Goal: Task Accomplishment & Management: Complete application form

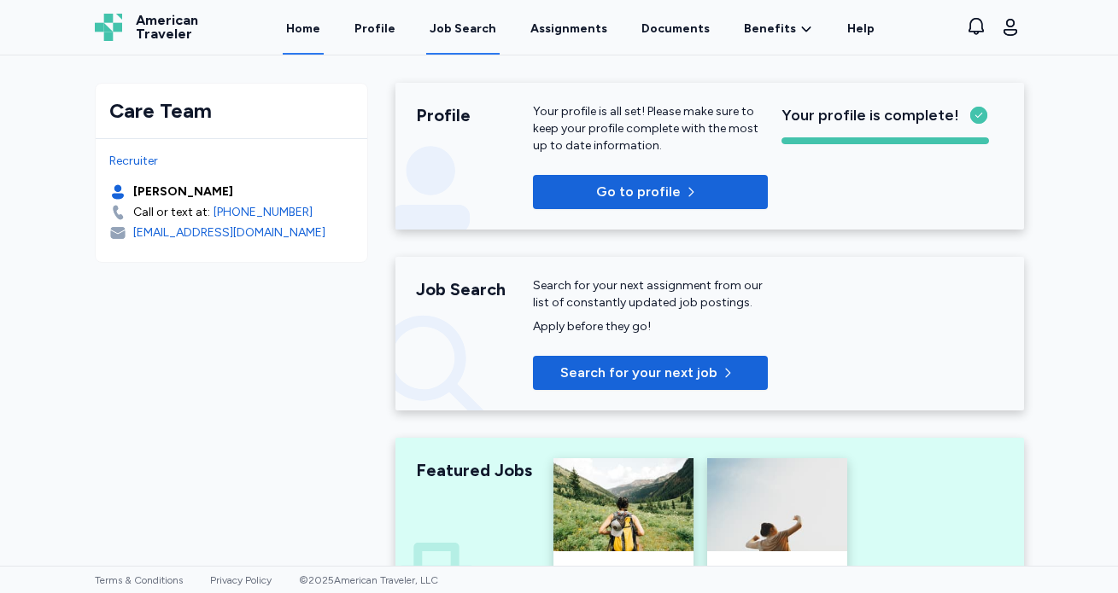
click at [472, 26] on div "Job Search" at bounding box center [463, 28] width 67 height 17
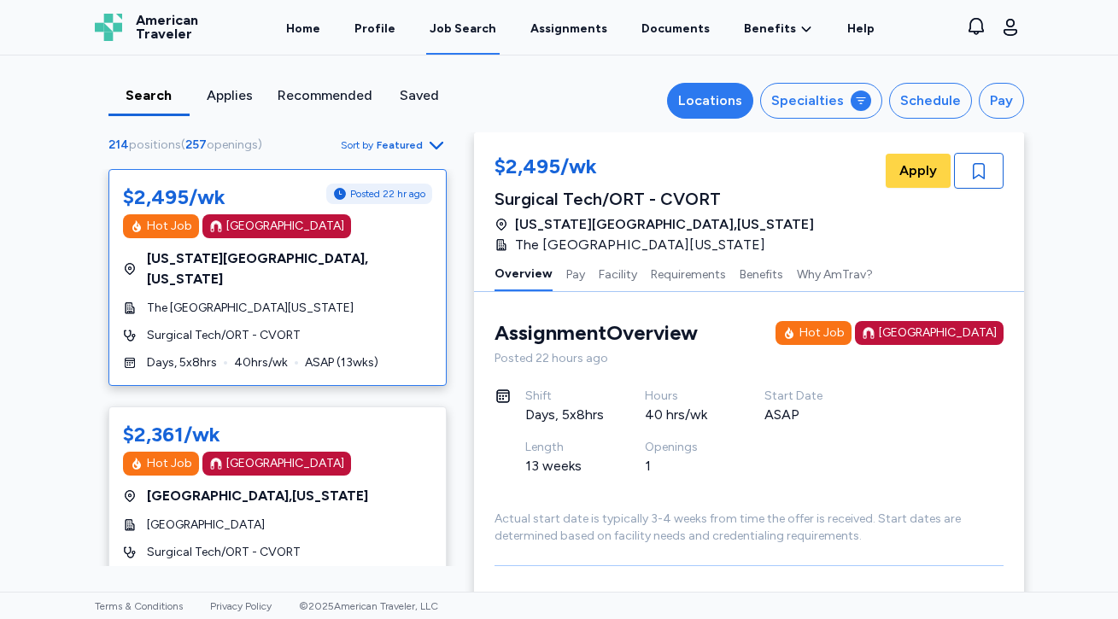
click at [712, 99] on div "Locations" at bounding box center [710, 101] width 64 height 20
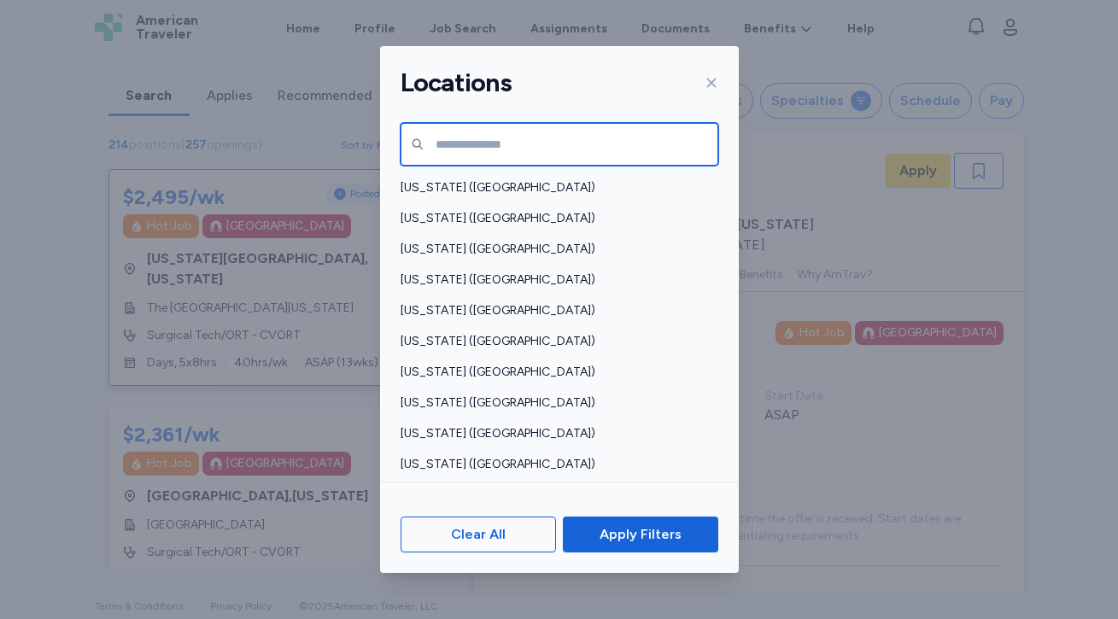
click at [517, 158] on input "text" at bounding box center [559, 144] width 318 height 43
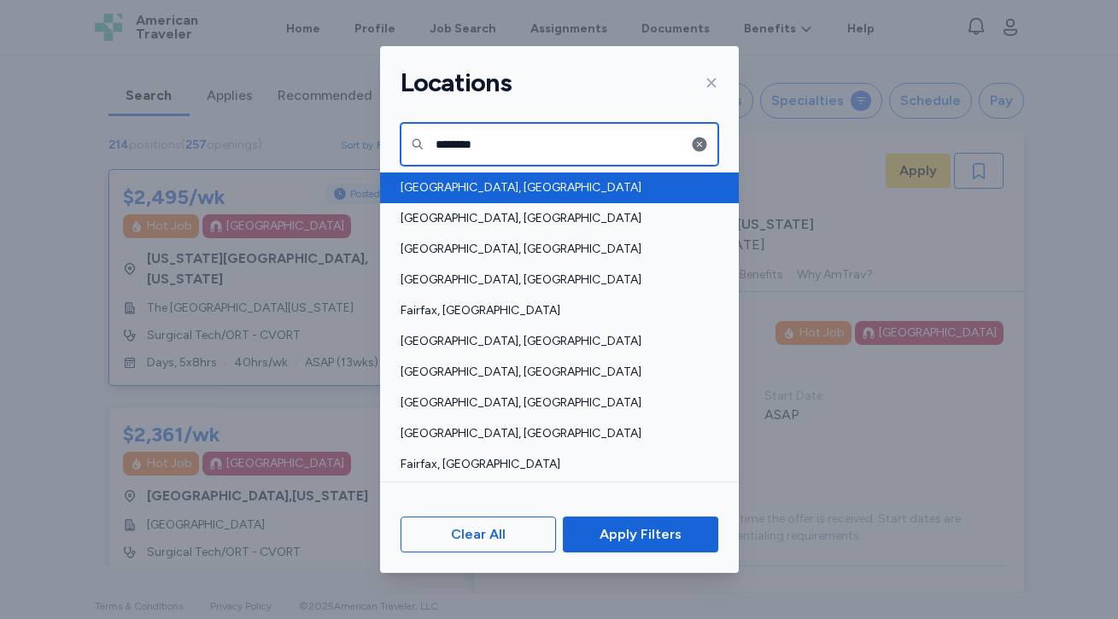
type input "*******"
click at [462, 181] on span "[GEOGRAPHIC_DATA], [GEOGRAPHIC_DATA]" at bounding box center [553, 187] width 307 height 17
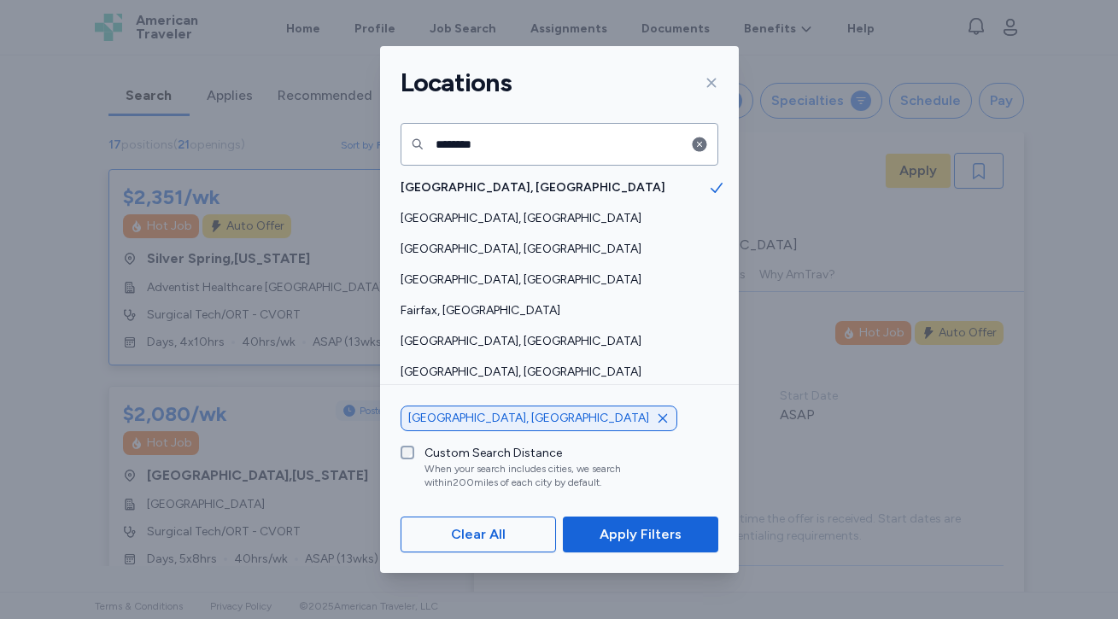
scroll to position [2, 0]
click at [677, 534] on span "Apply Filters" at bounding box center [640, 534] width 82 height 20
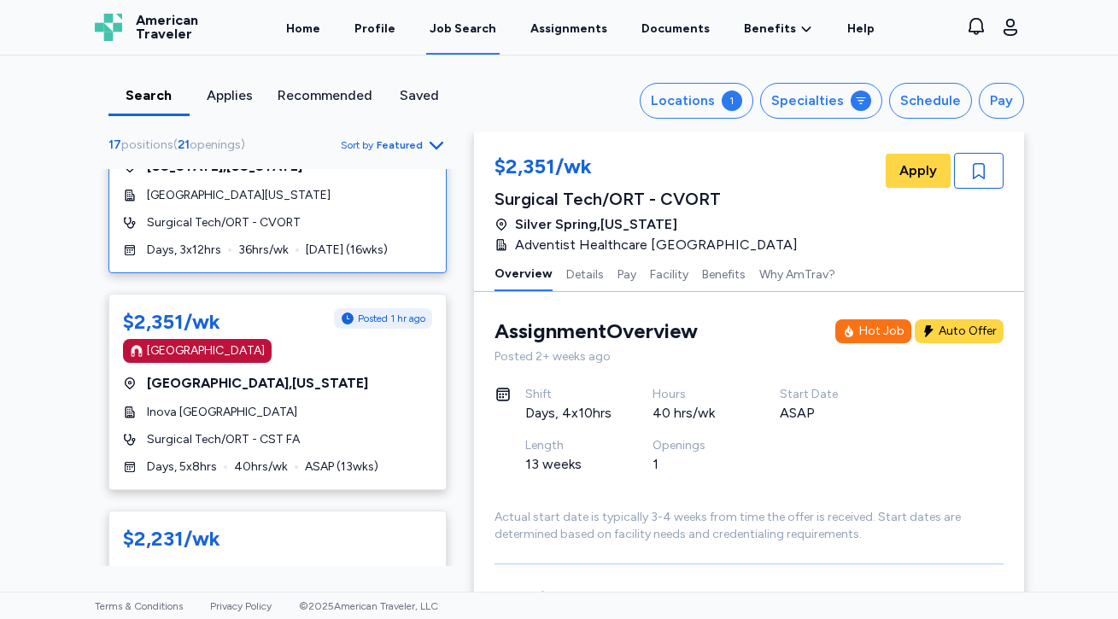
scroll to position [699, 0]
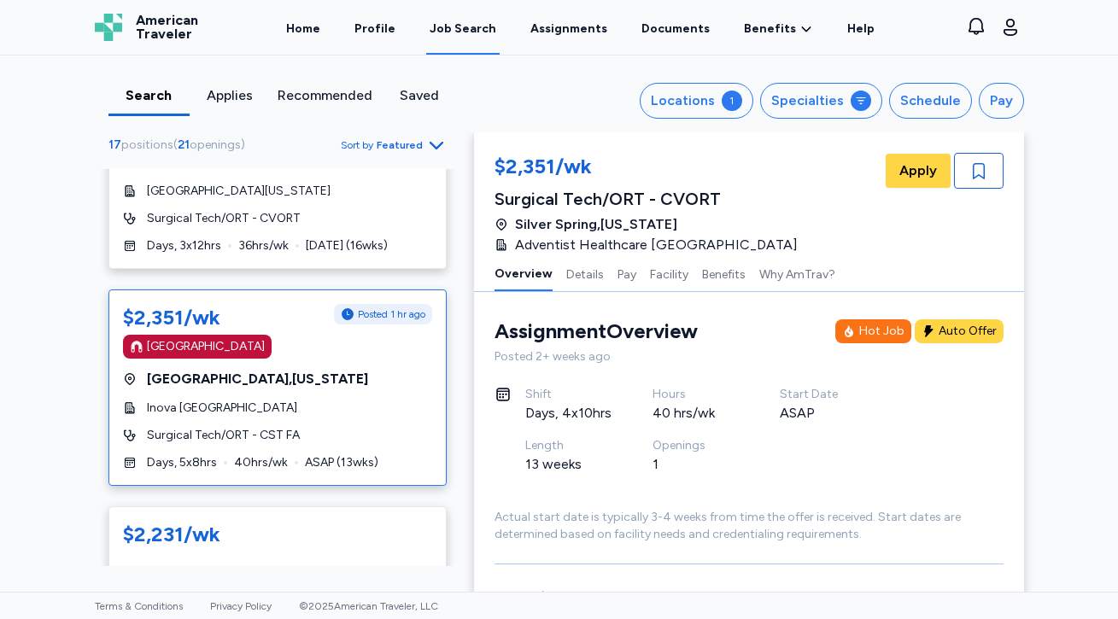
click at [208, 343] on div "[GEOGRAPHIC_DATA]" at bounding box center [206, 346] width 118 height 17
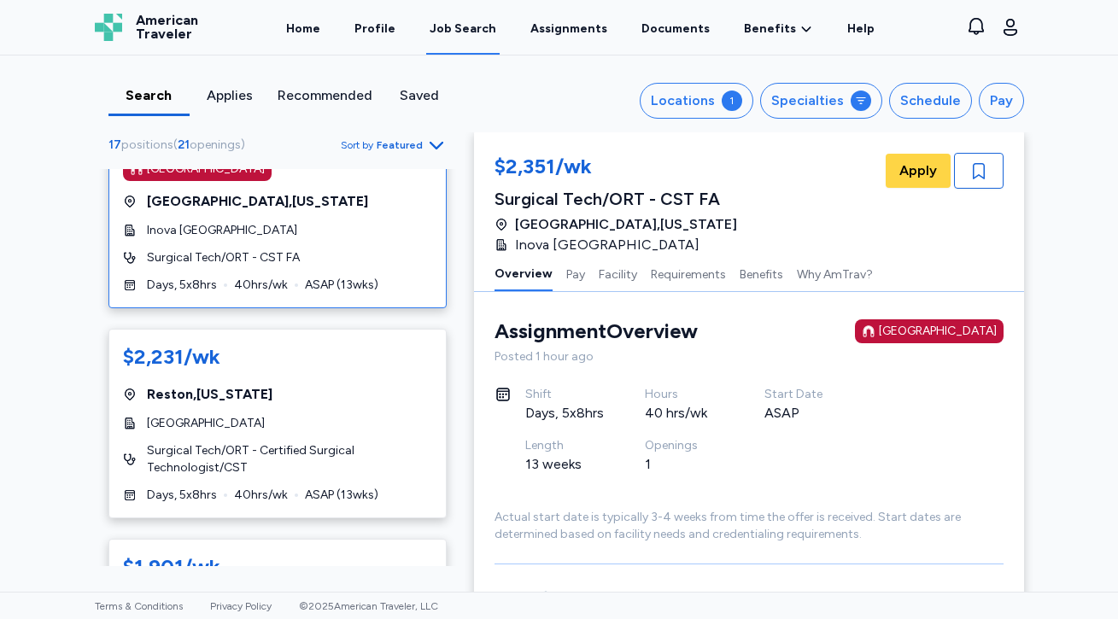
scroll to position [882, 0]
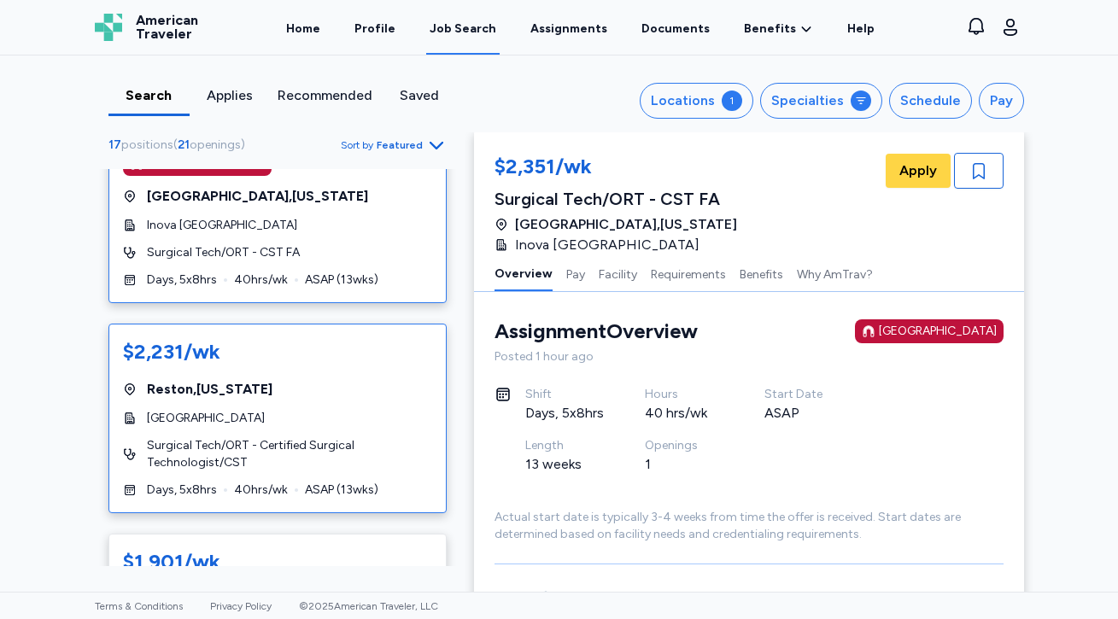
click at [358, 385] on div "Reston , [US_STATE]" at bounding box center [277, 389] width 309 height 20
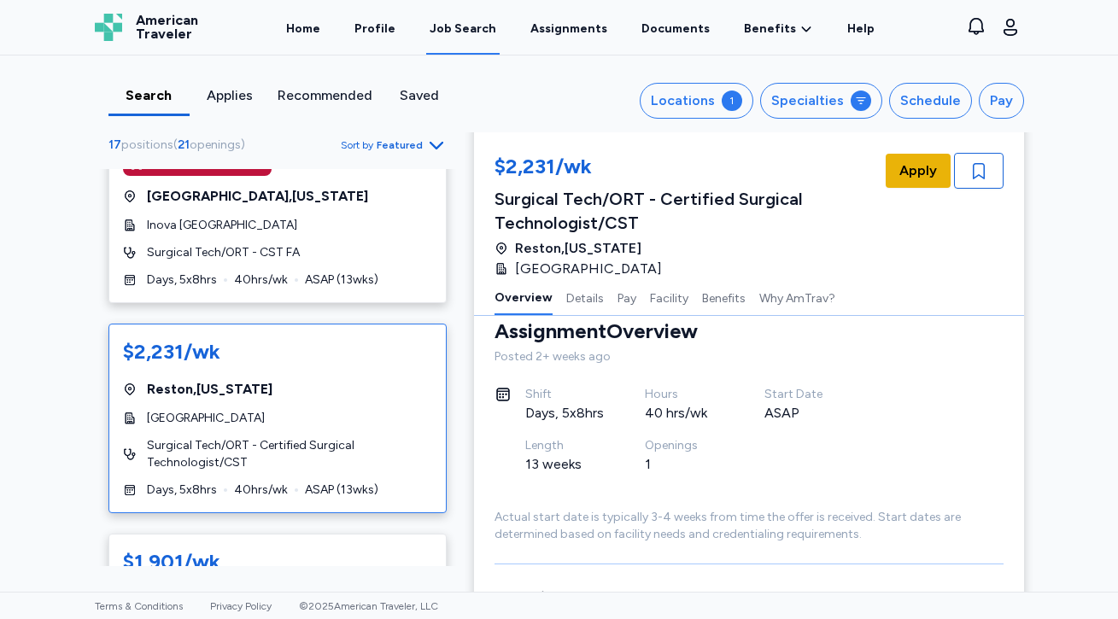
click at [942, 171] on button "Apply" at bounding box center [918, 171] width 65 height 34
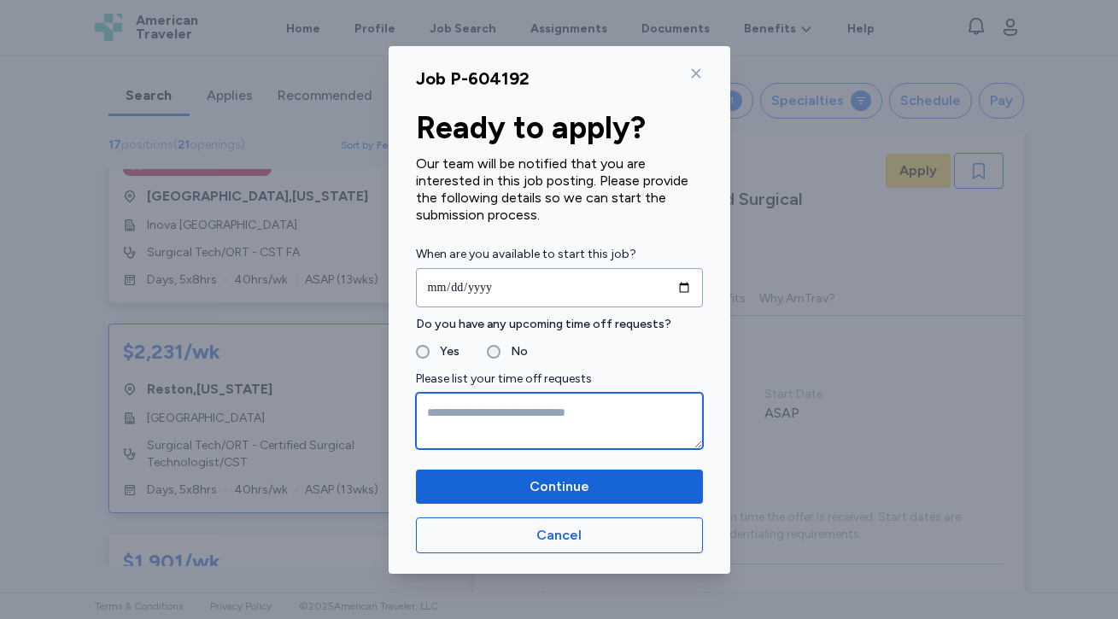
click at [460, 416] on textarea at bounding box center [559, 421] width 287 height 56
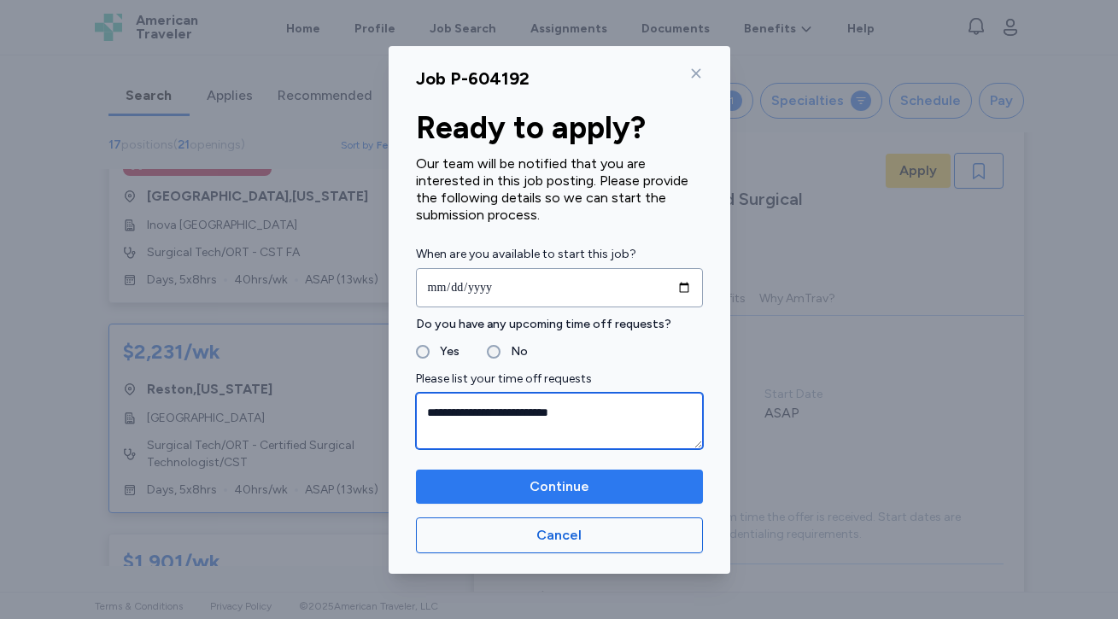
type textarea "**********"
click at [544, 481] on span "Continue" at bounding box center [559, 486] width 60 height 20
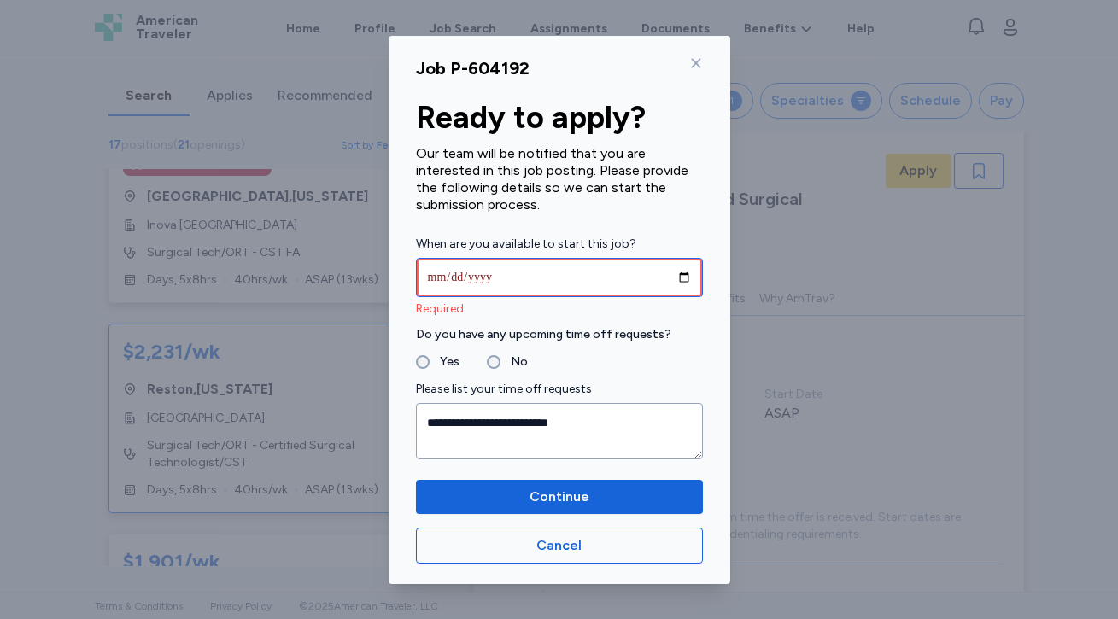
click at [500, 286] on input "date" at bounding box center [559, 277] width 287 height 39
type input "**********"
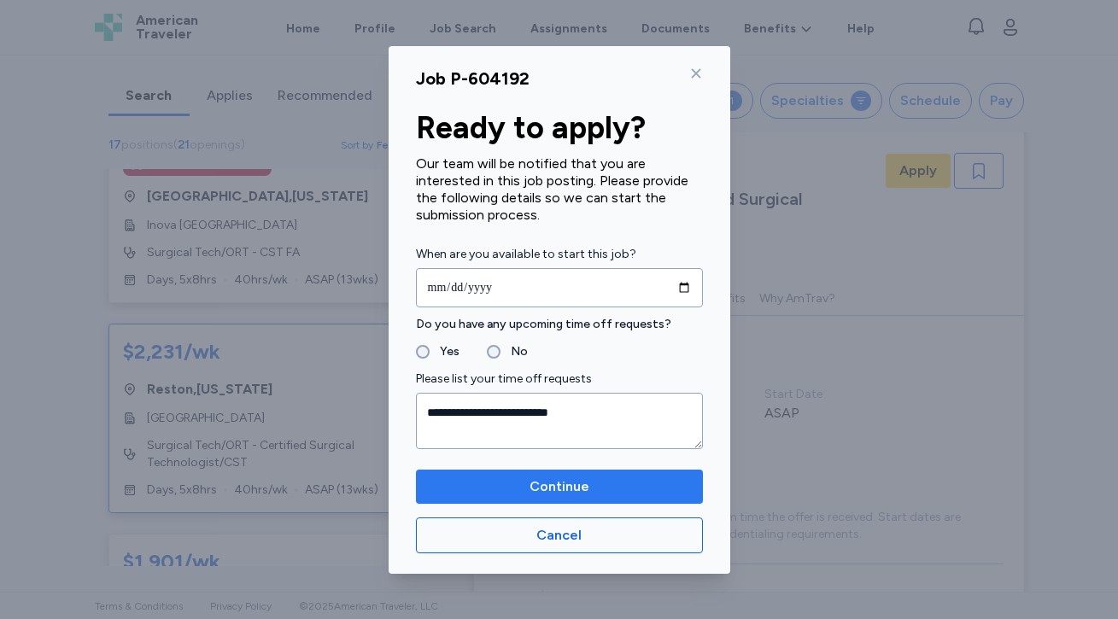
click at [533, 488] on span "Continue" at bounding box center [559, 486] width 60 height 20
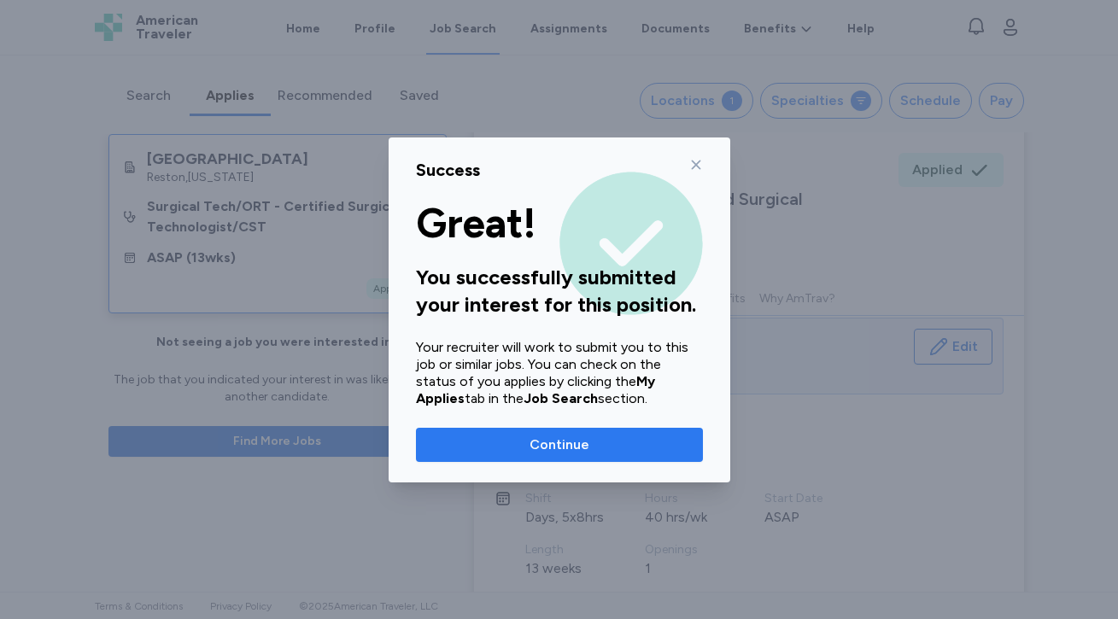
click at [543, 438] on span "Continue" at bounding box center [559, 445] width 60 height 20
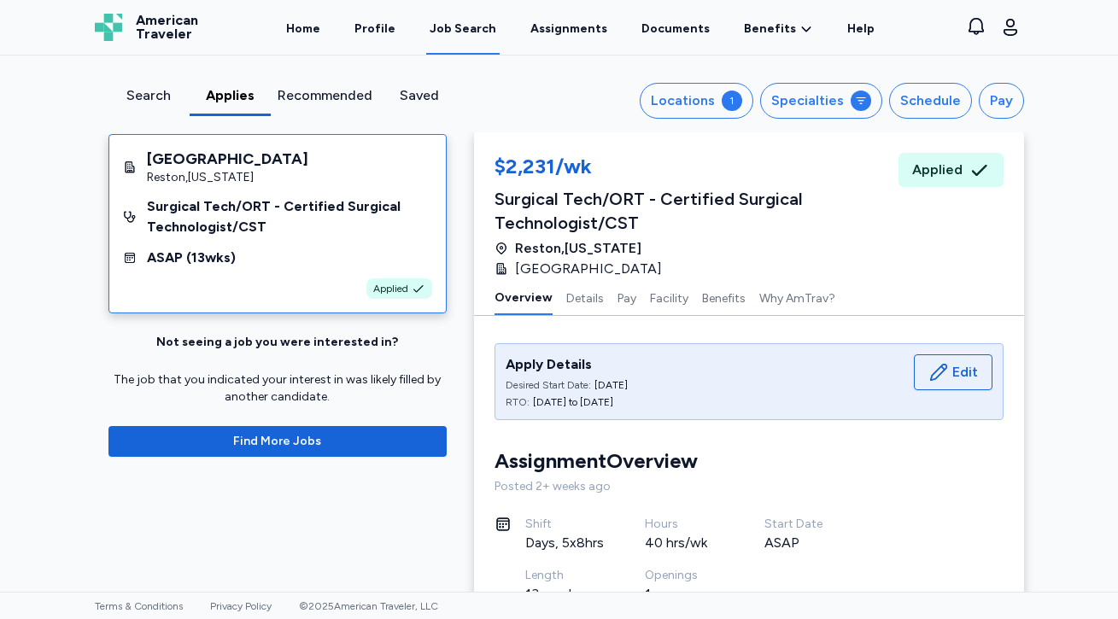
click at [152, 97] on div "Search" at bounding box center [148, 95] width 67 height 20
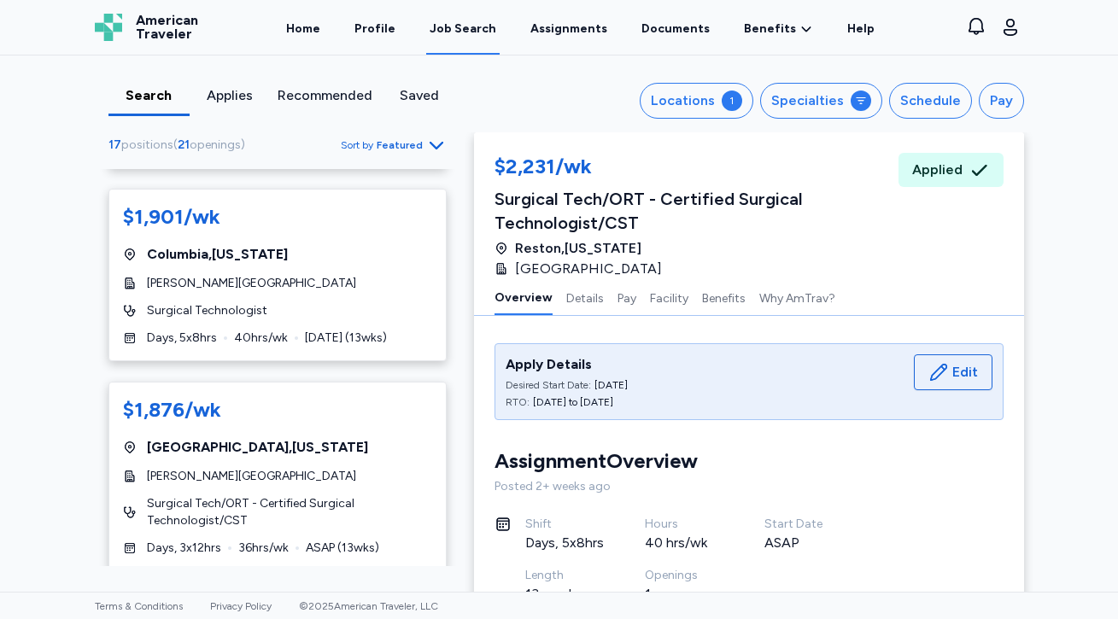
scroll to position [1266, 0]
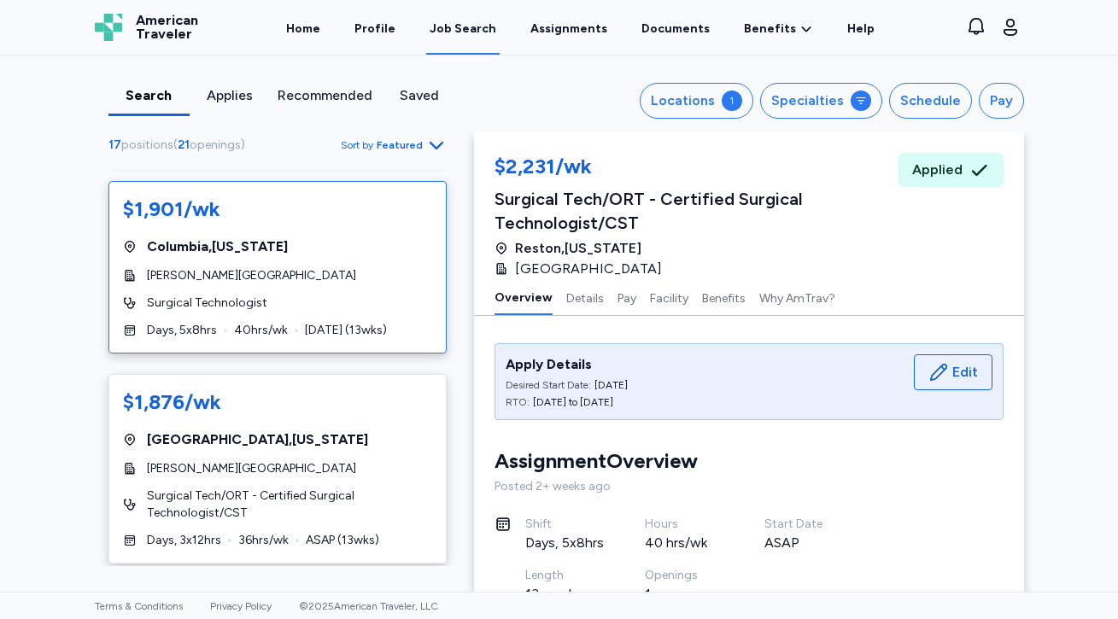
click at [315, 267] on span "[PERSON_NAME][GEOGRAPHIC_DATA]" at bounding box center [251, 275] width 209 height 17
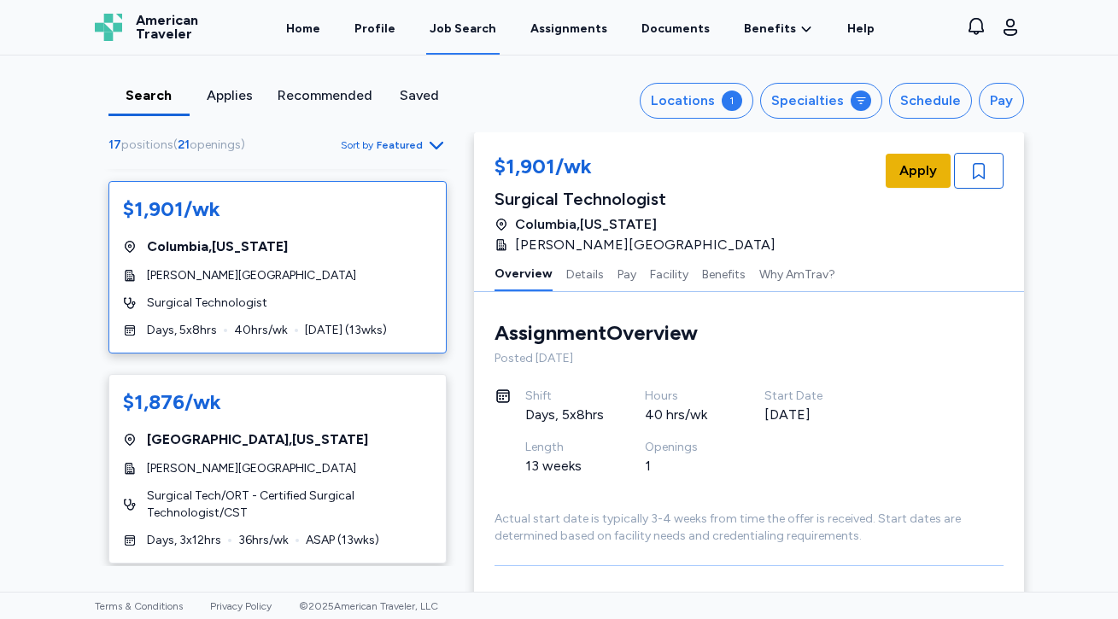
click at [916, 167] on span "Apply" at bounding box center [918, 171] width 38 height 20
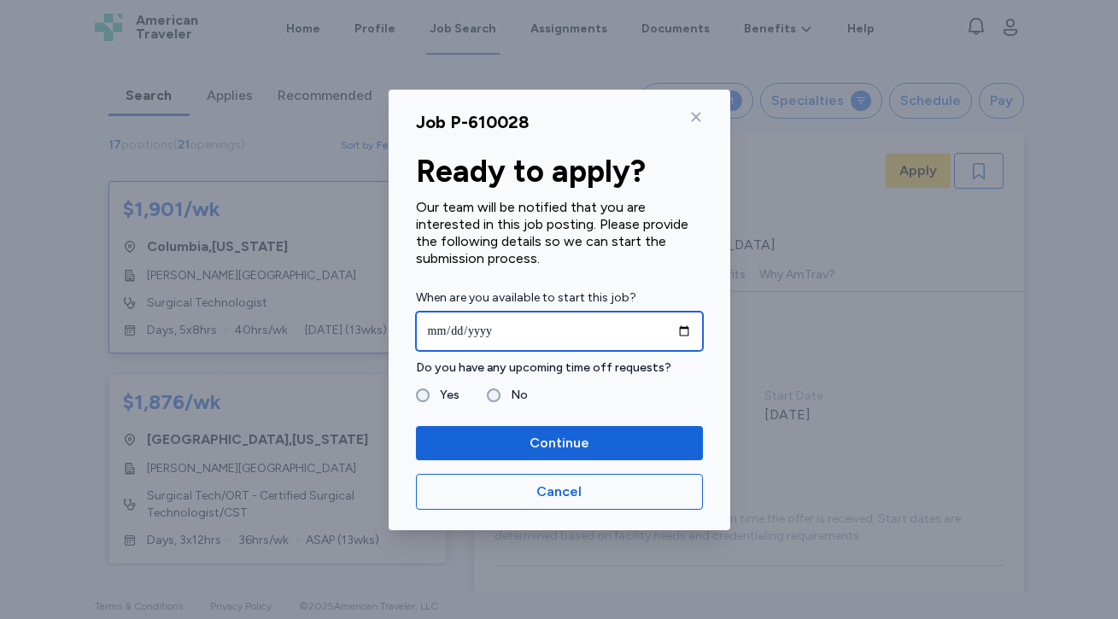
click at [510, 326] on input "date" at bounding box center [559, 331] width 287 height 39
type input "**********"
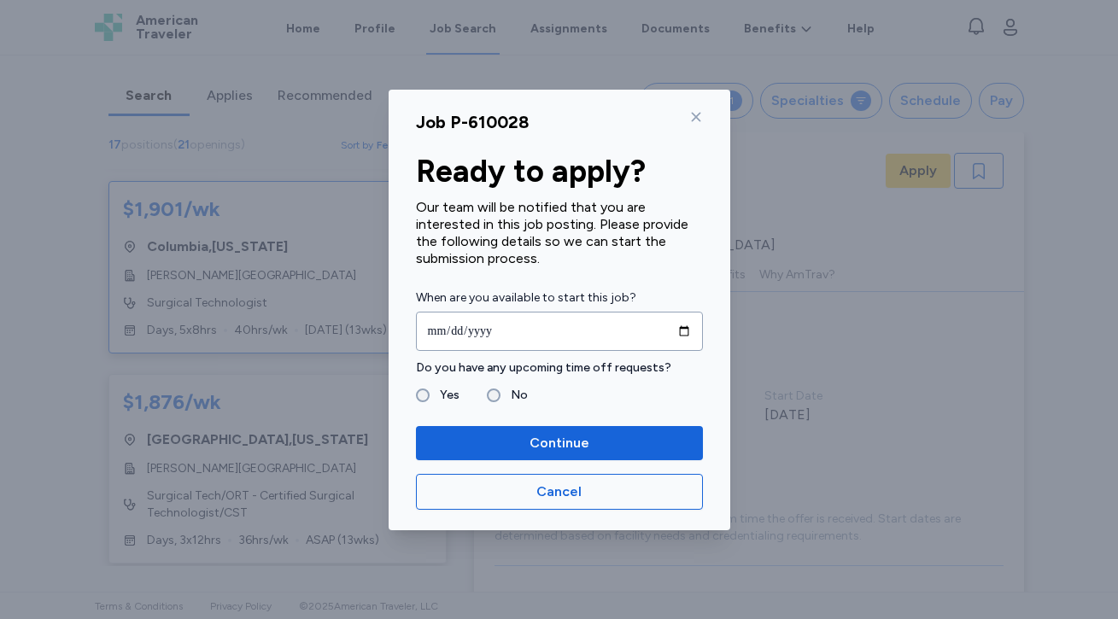
click at [494, 395] on div "**********" at bounding box center [560, 310] width 342 height 441
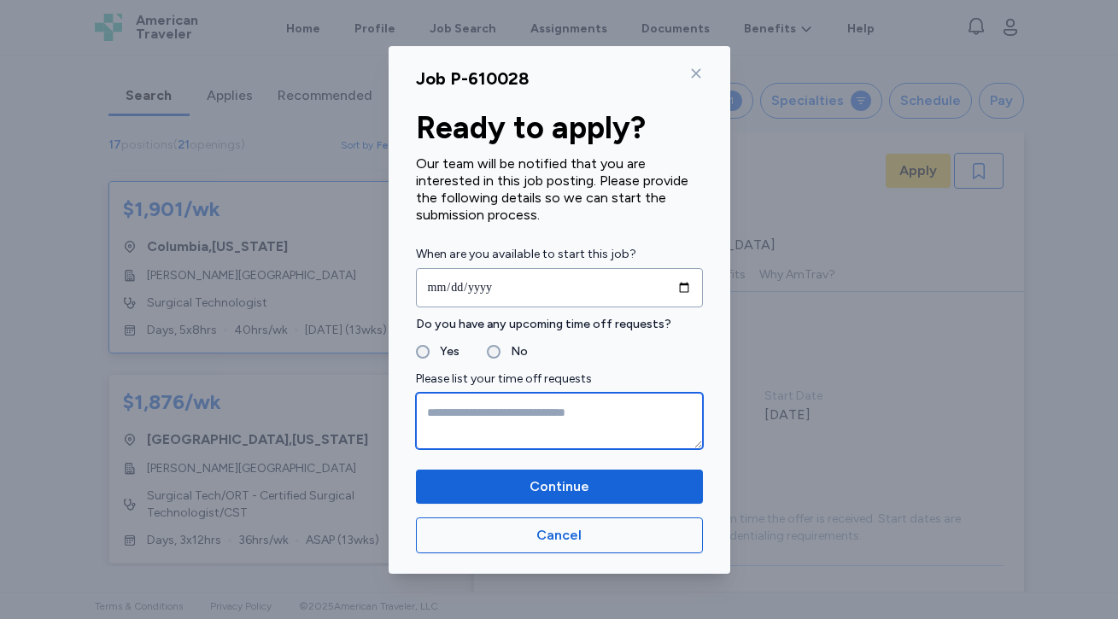
click at [484, 419] on textarea at bounding box center [559, 421] width 287 height 56
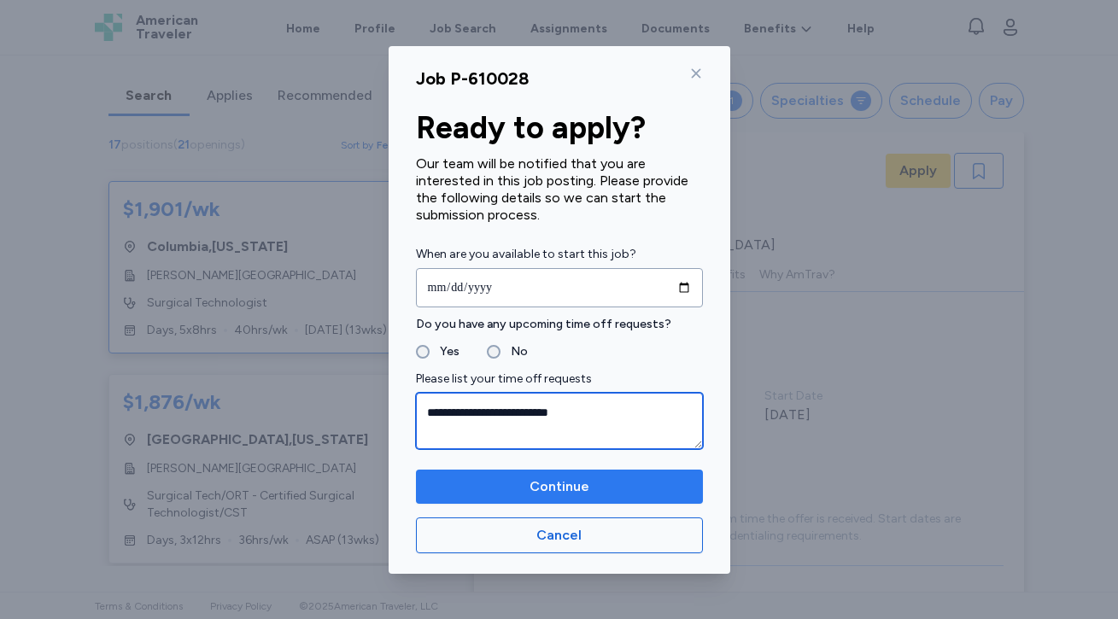
type textarea "**********"
click at [617, 477] on span "Continue" at bounding box center [560, 486] width 260 height 20
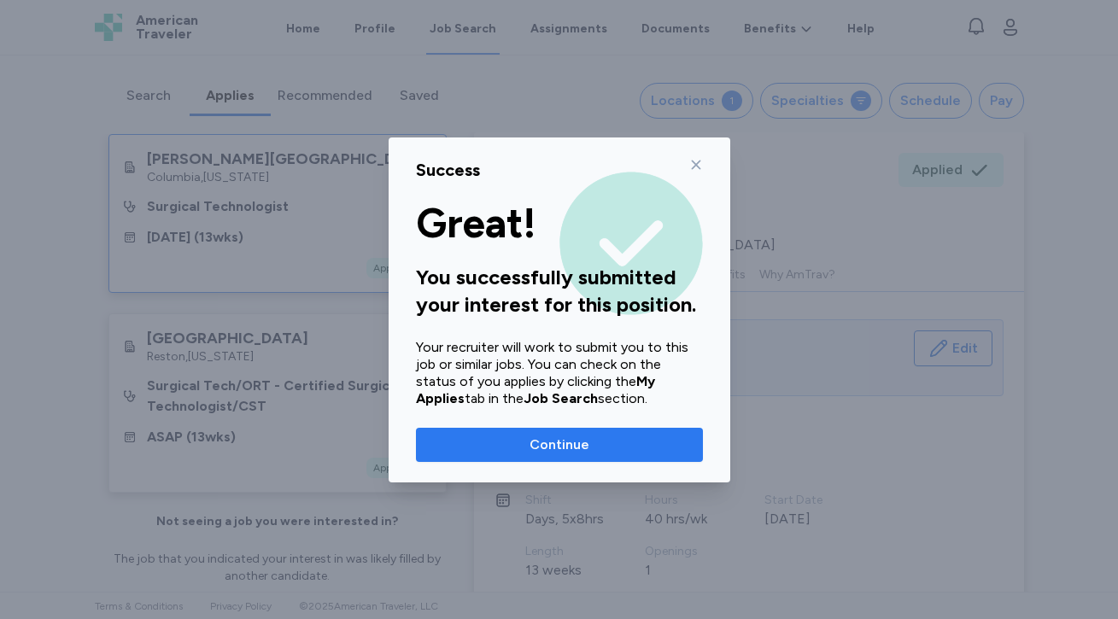
click at [617, 440] on span "Continue" at bounding box center [560, 445] width 260 height 20
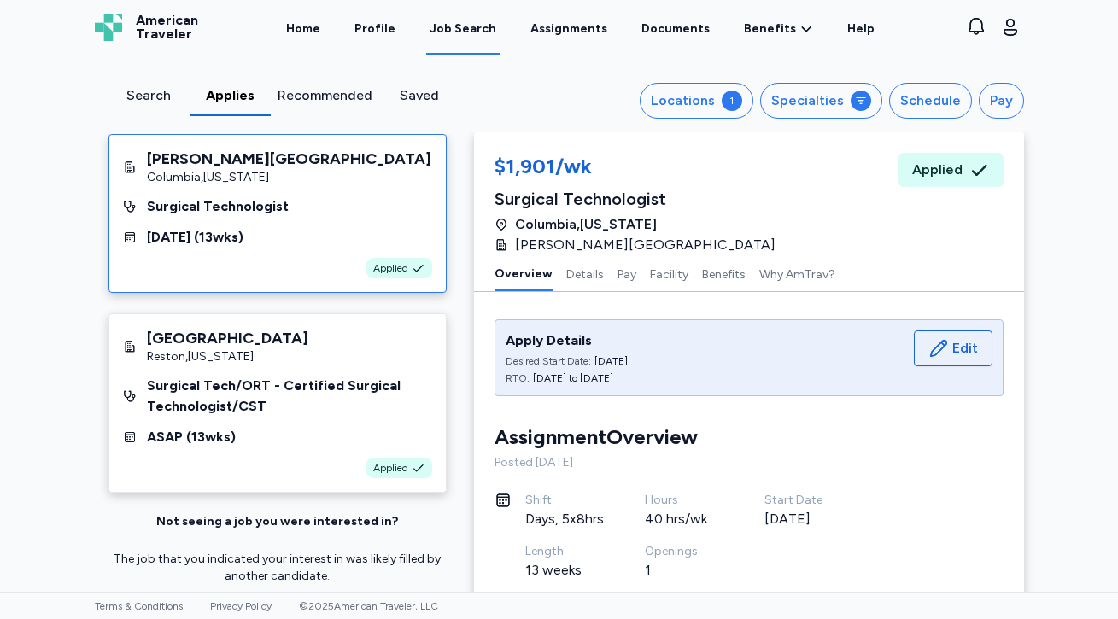
click at [474, 28] on div "Job Search" at bounding box center [463, 28] width 67 height 17
click at [475, 26] on div "Job Search" at bounding box center [463, 28] width 67 height 17
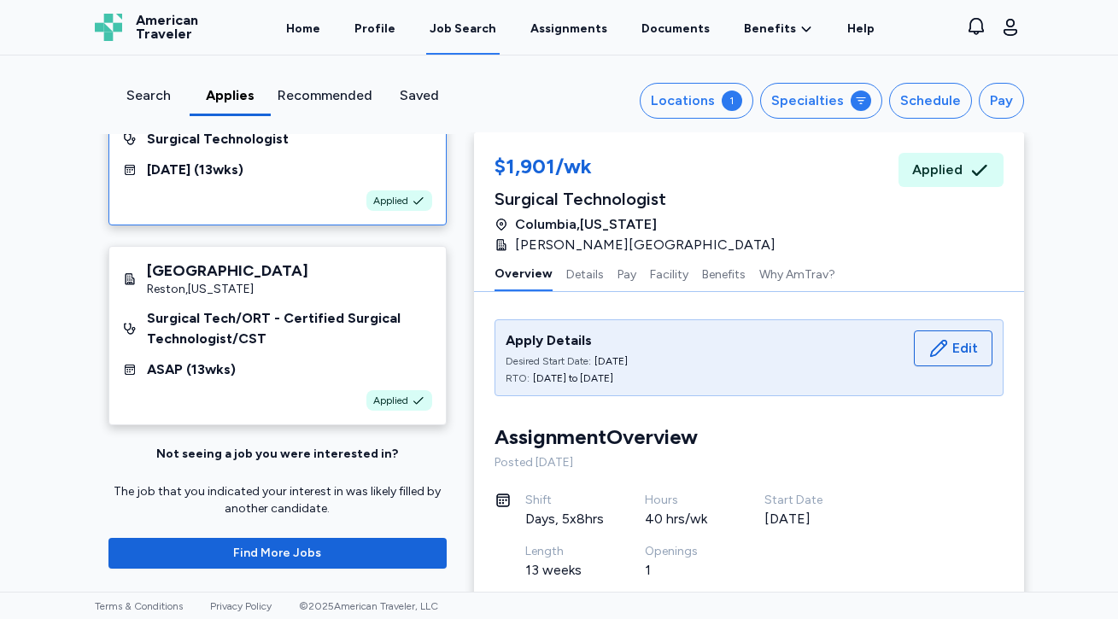
scroll to position [88, 0]
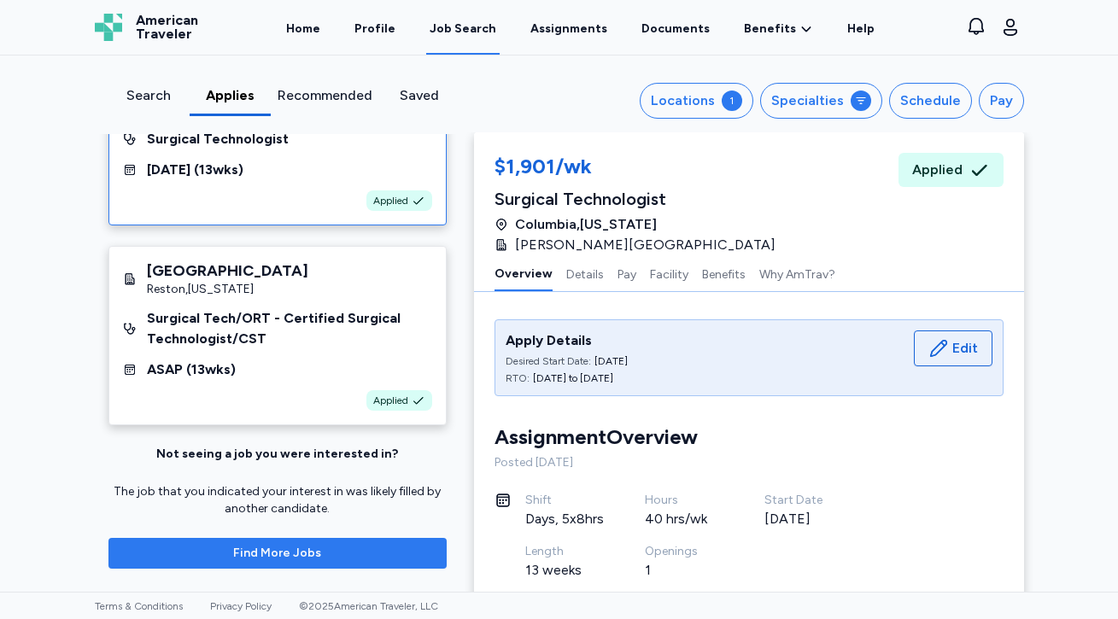
click at [402, 545] on span "Find More Jobs" at bounding box center [277, 553] width 311 height 17
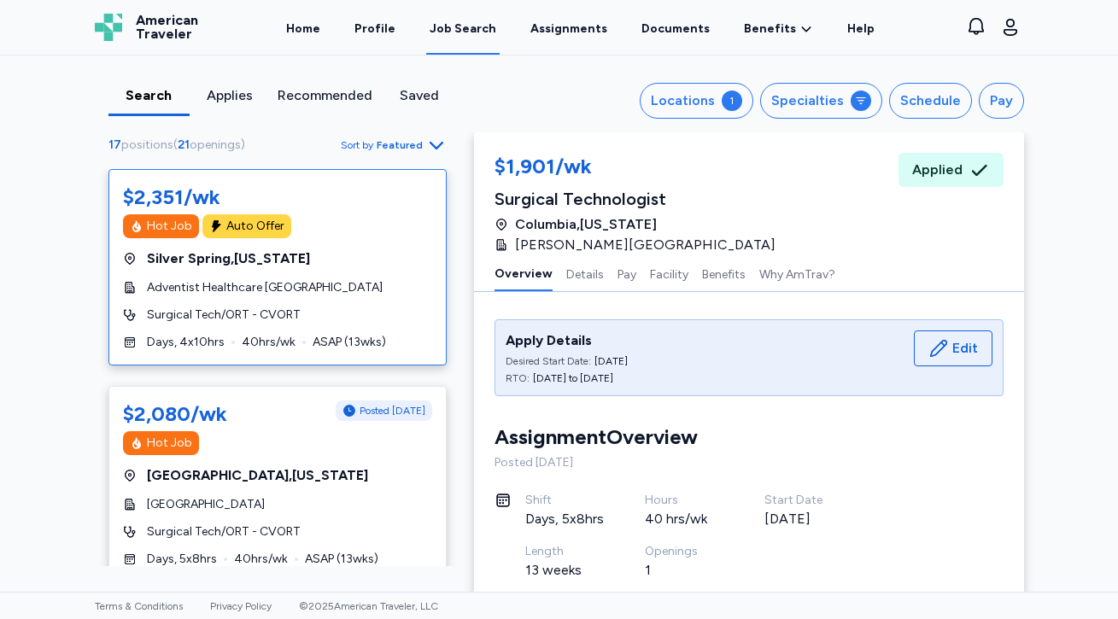
click at [236, 231] on div "Auto Offer" at bounding box center [255, 226] width 58 height 17
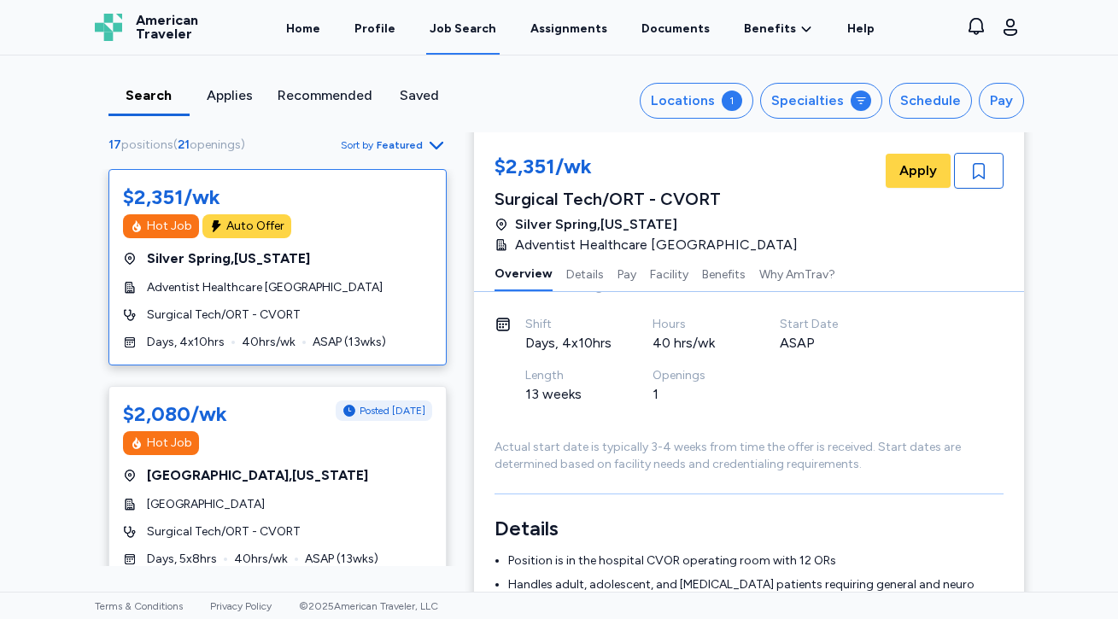
scroll to position [71, 0]
click at [924, 170] on span "Apply" at bounding box center [918, 171] width 38 height 20
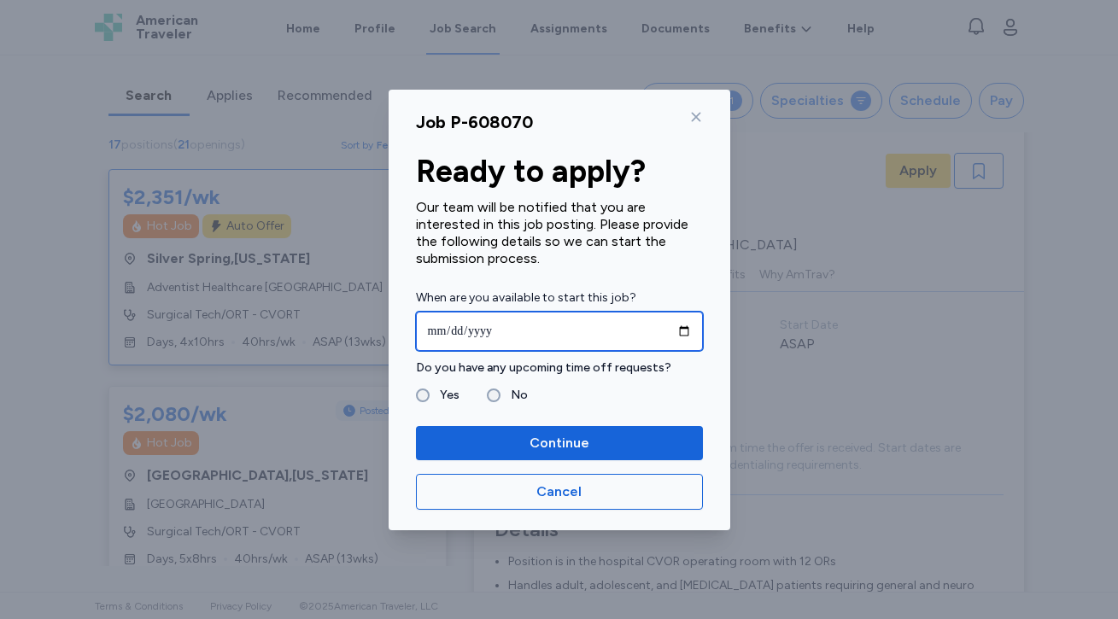
click at [526, 321] on input "date" at bounding box center [559, 331] width 287 height 39
type input "**********"
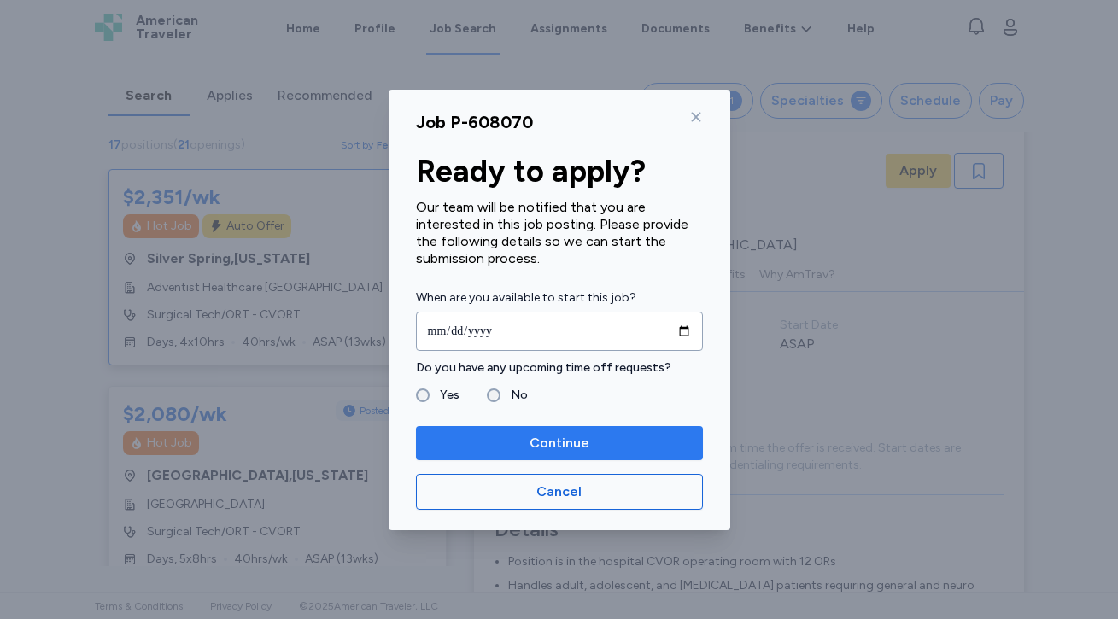
click at [570, 451] on span "Continue" at bounding box center [559, 443] width 60 height 20
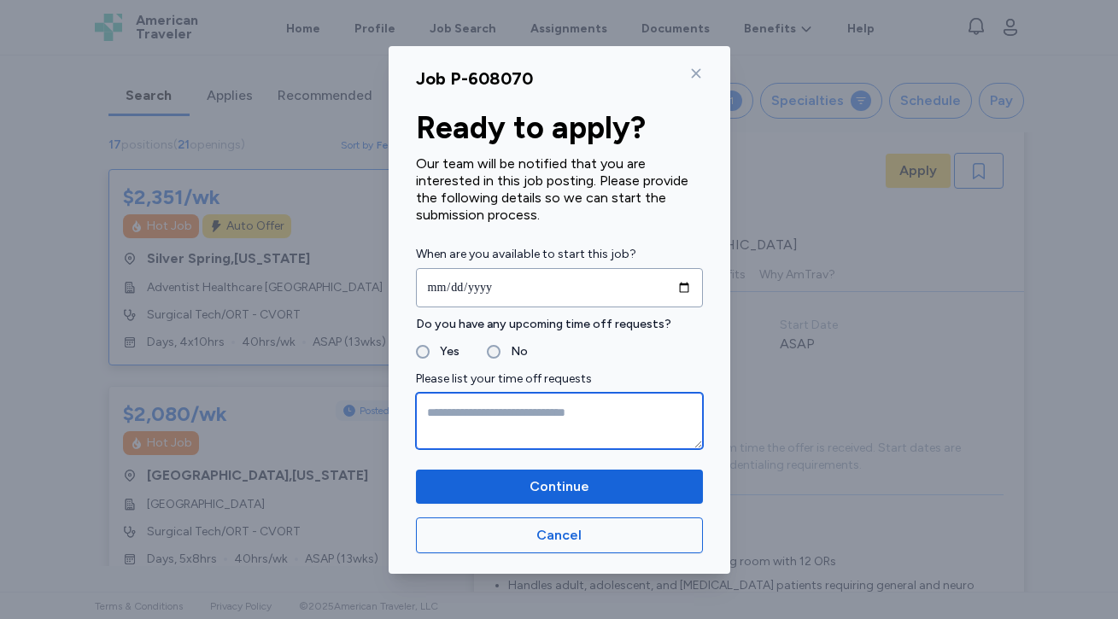
click at [485, 418] on textarea at bounding box center [559, 421] width 287 height 56
type textarea "**********"
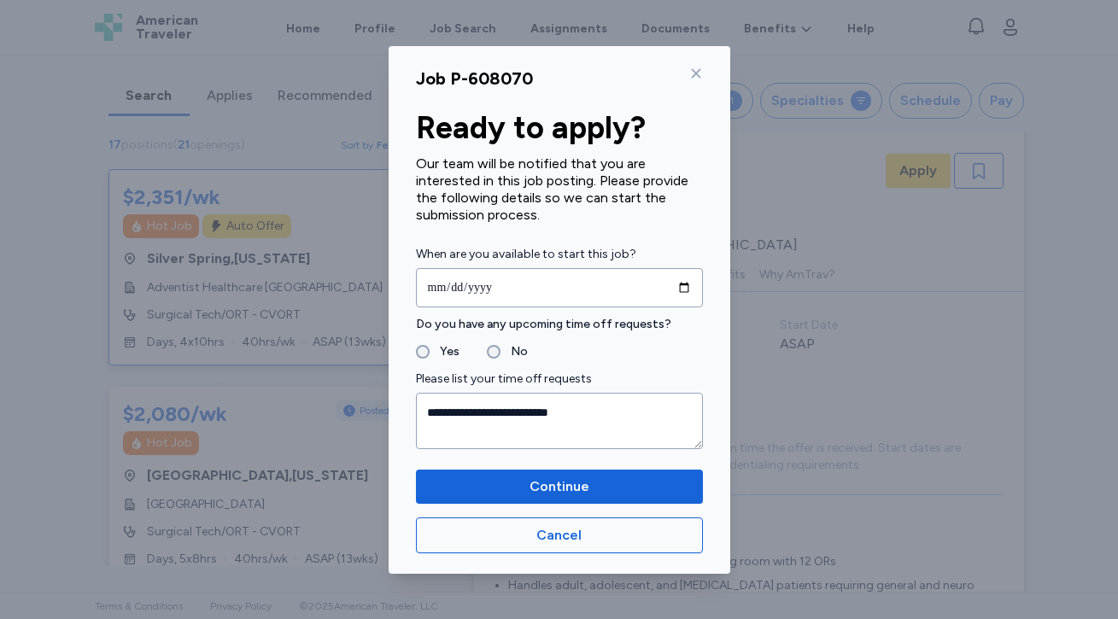
click at [631, 466] on div "**********" at bounding box center [560, 310] width 342 height 528
click at [636, 488] on span "Continue" at bounding box center [560, 486] width 260 height 20
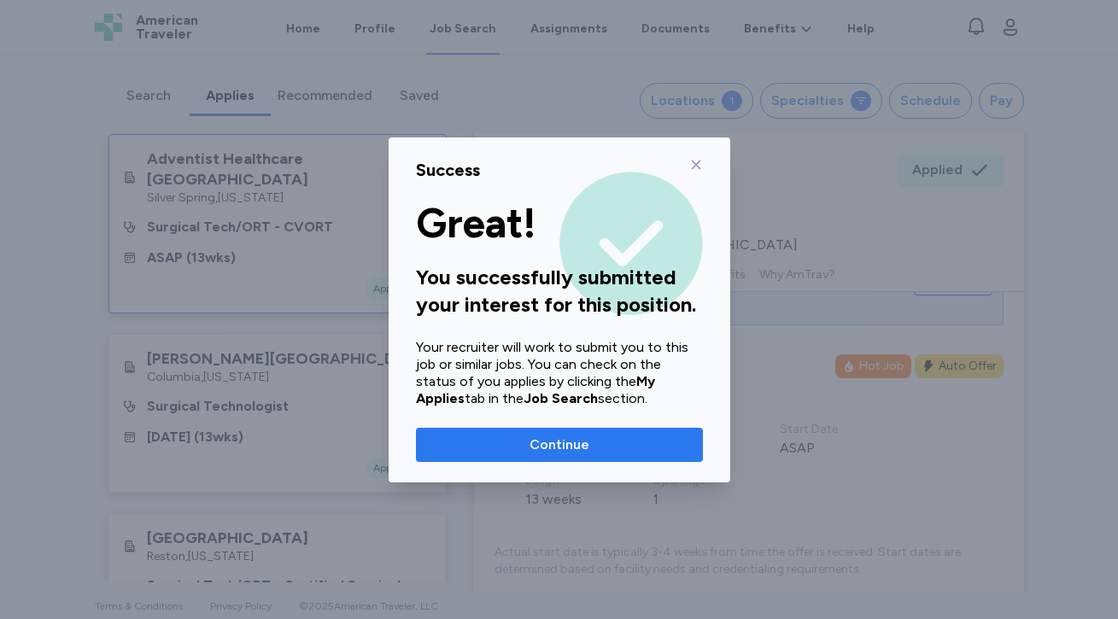
click at [614, 444] on span "Continue" at bounding box center [560, 445] width 260 height 20
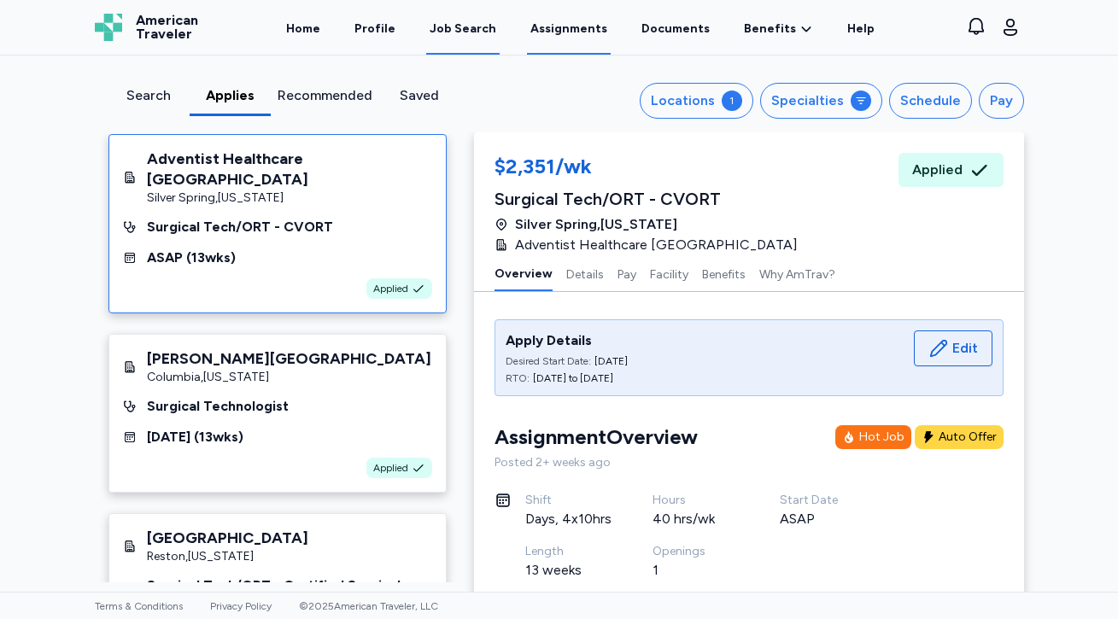
click at [576, 30] on link "Assignments" at bounding box center [569, 28] width 84 height 53
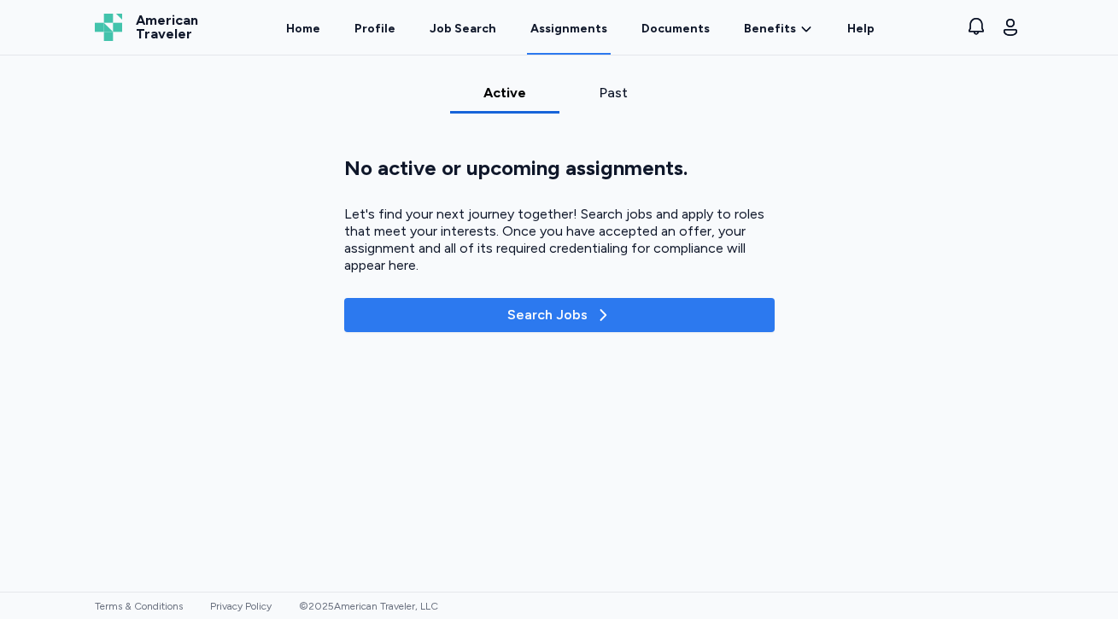
click at [615, 317] on span "Search Jobs" at bounding box center [559, 315] width 403 height 20
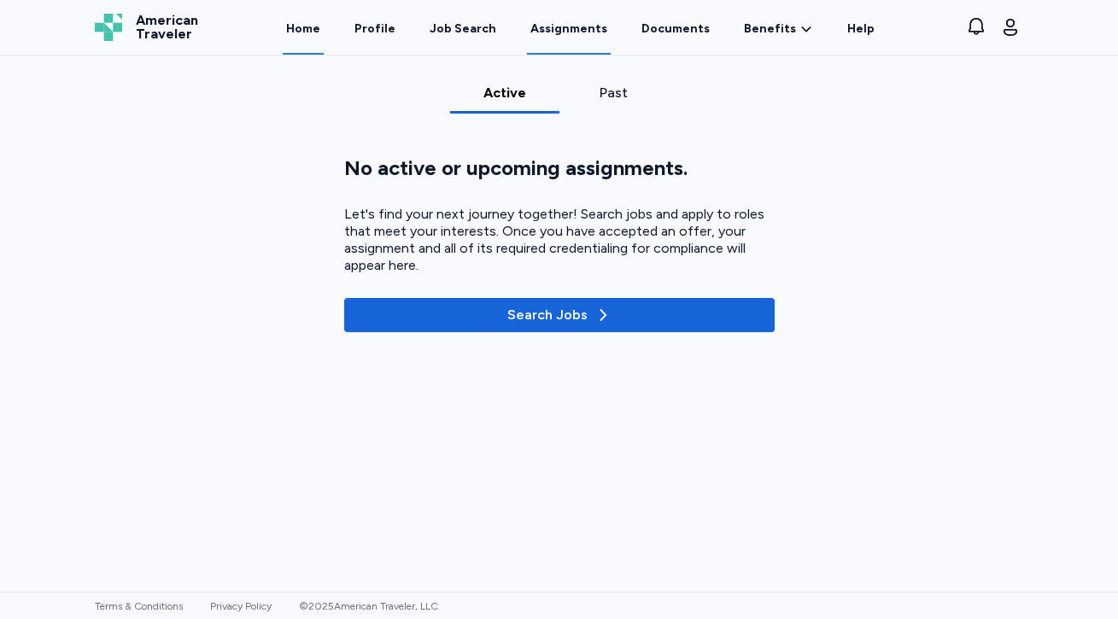
click at [320, 31] on link "Home" at bounding box center [303, 28] width 41 height 53
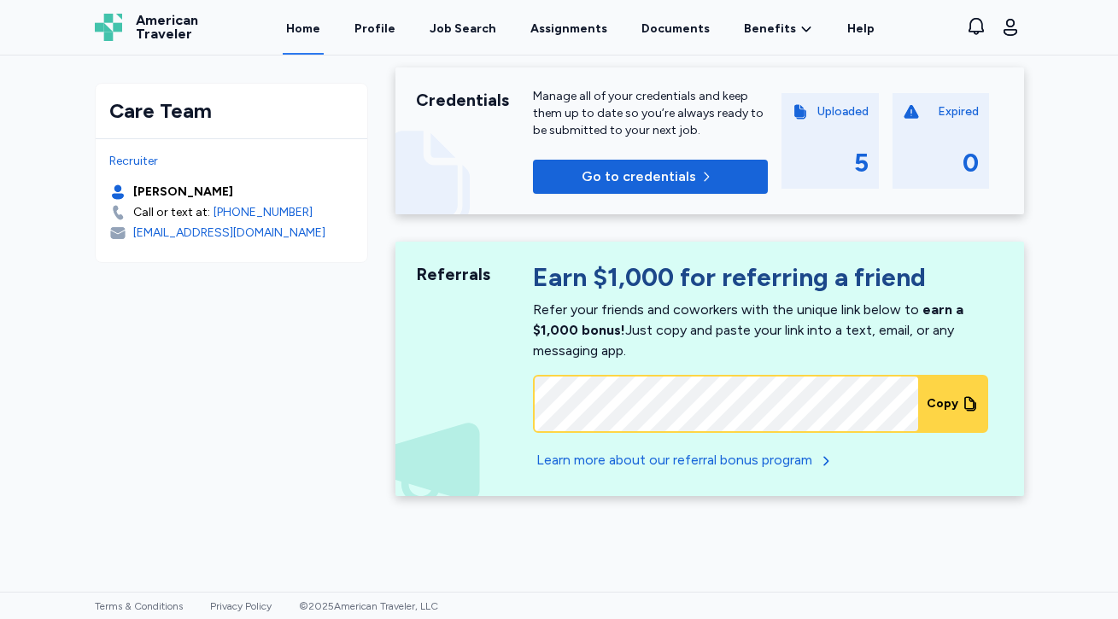
scroll to position [593, 0]
click at [969, 397] on icon at bounding box center [970, 403] width 17 height 17
click at [842, 160] on div "5" at bounding box center [830, 163] width 77 height 31
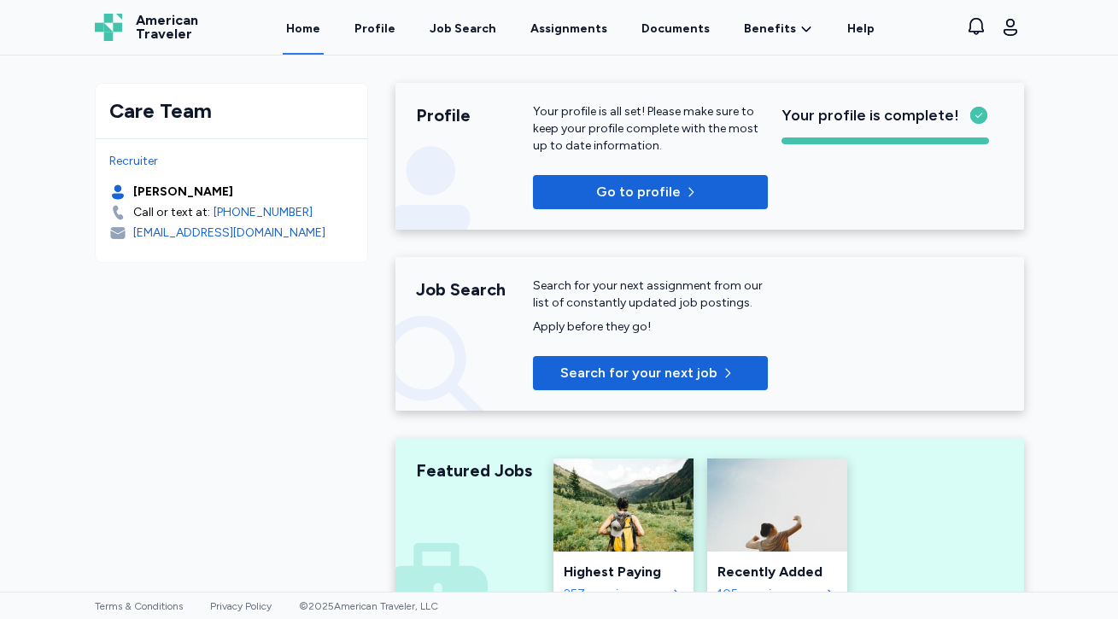
scroll to position [0, 0]
click at [318, 30] on link "Home" at bounding box center [303, 28] width 41 height 53
